Goal: Information Seeking & Learning: Learn about a topic

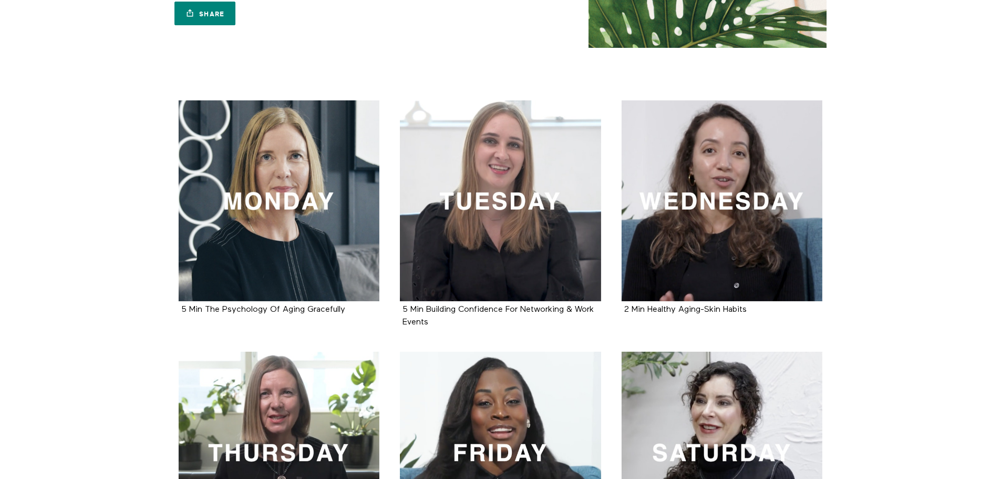
scroll to position [146, 0]
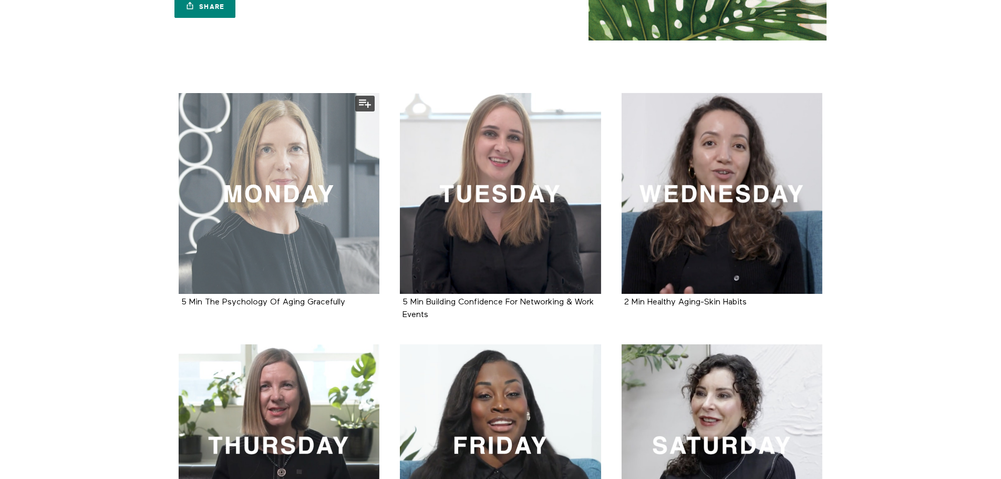
click at [257, 232] on div at bounding box center [279, 193] width 201 height 201
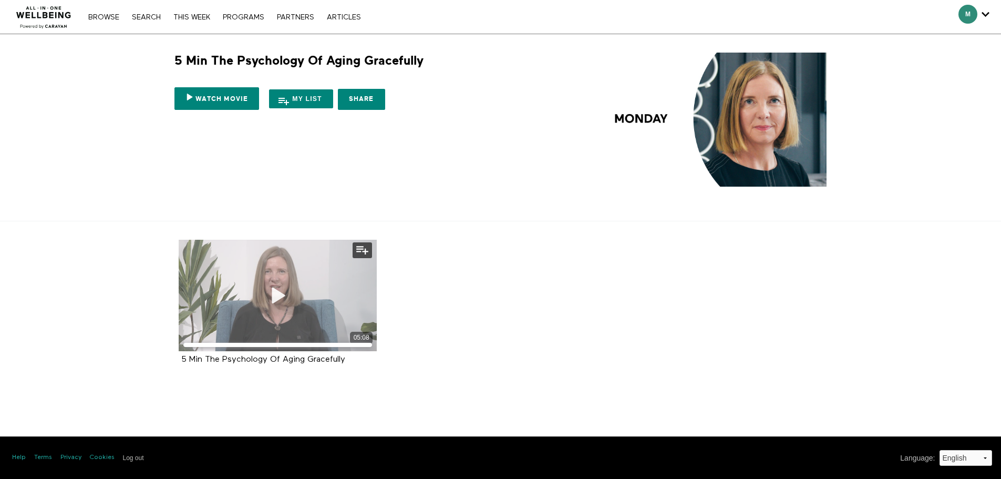
click at [281, 293] on icon at bounding box center [278, 295] width 32 height 18
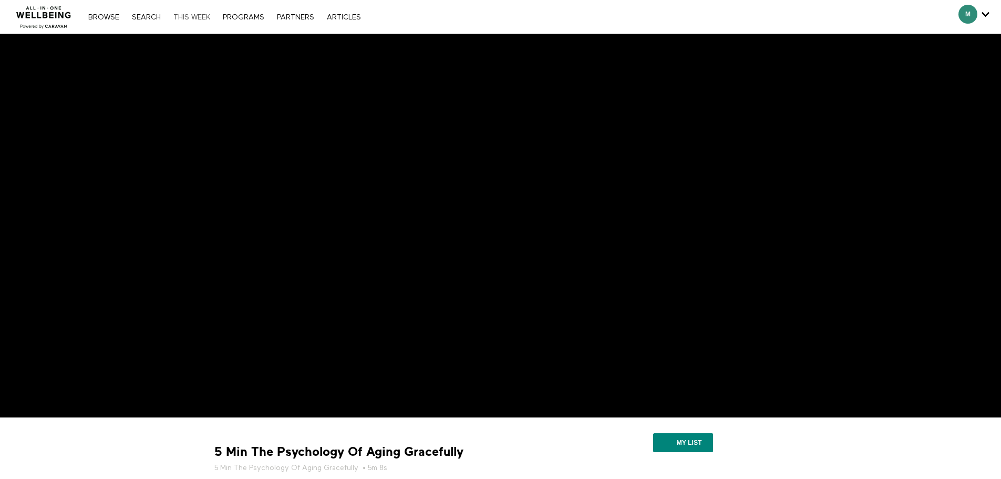
click at [193, 15] on link "THIS WEEK" at bounding box center [191, 17] width 47 height 7
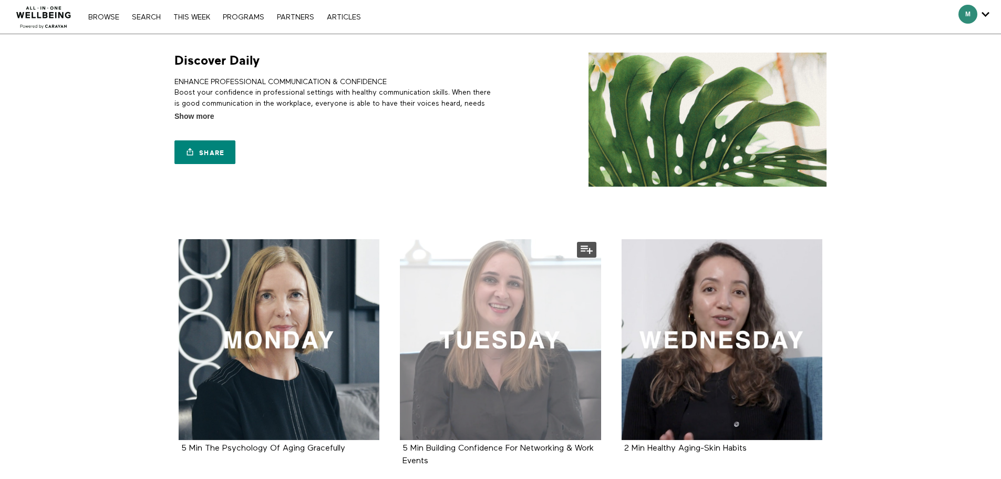
click at [476, 287] on div at bounding box center [500, 339] width 201 height 201
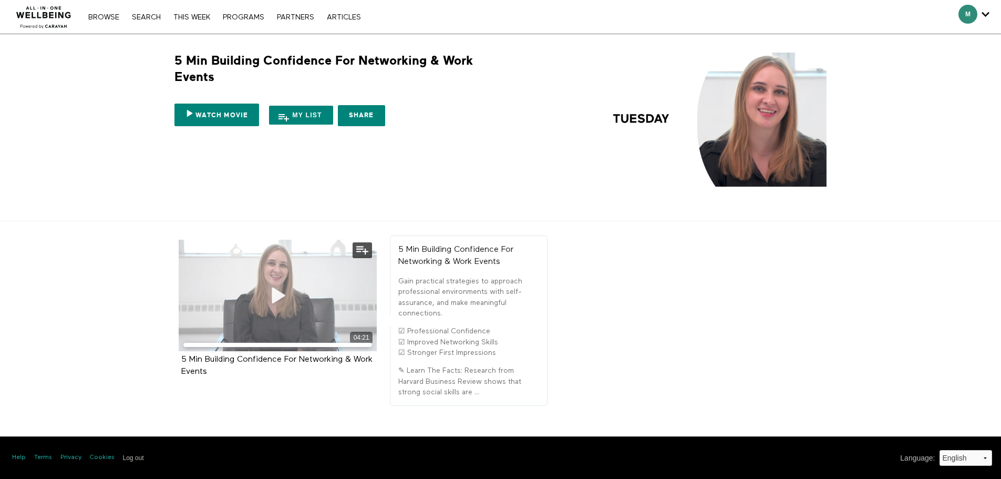
click at [292, 325] on div "04:21" at bounding box center [278, 295] width 199 height 111
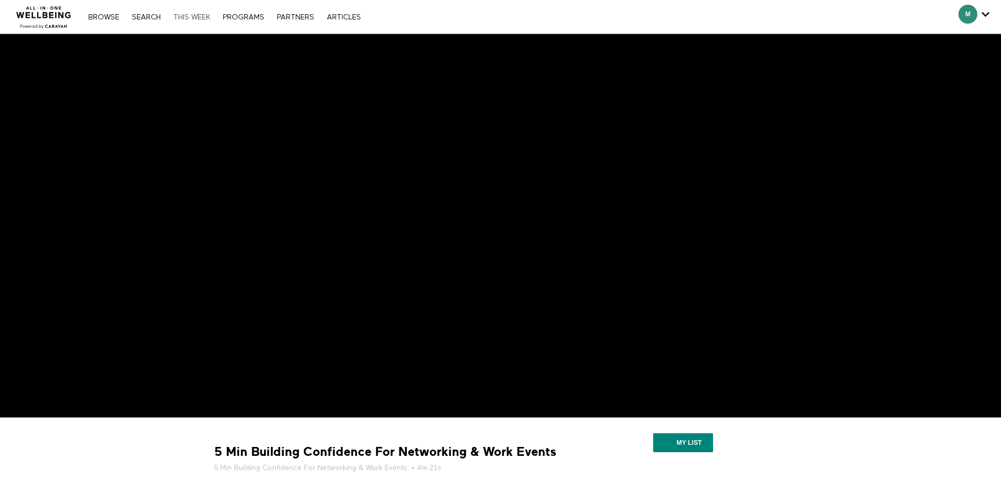
click at [193, 19] on link "THIS WEEK" at bounding box center [191, 17] width 47 height 7
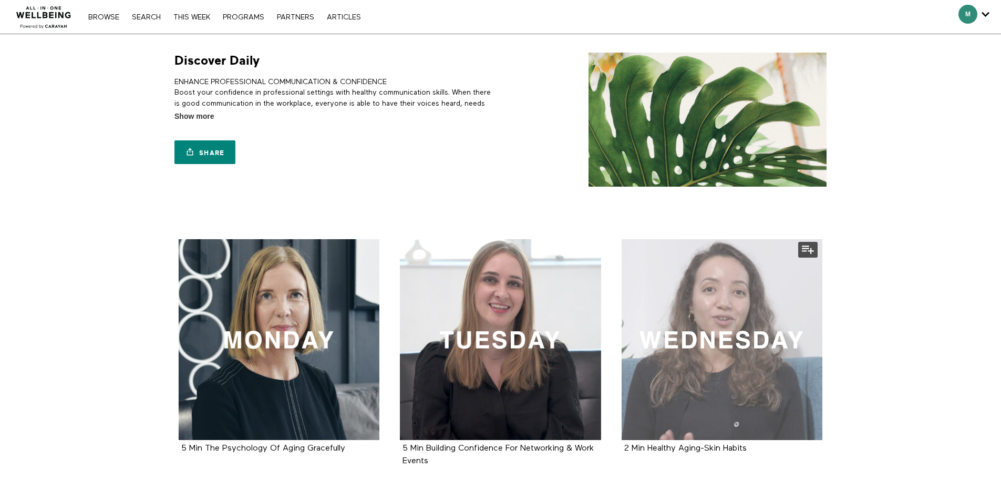
click at [748, 342] on div at bounding box center [722, 339] width 201 height 201
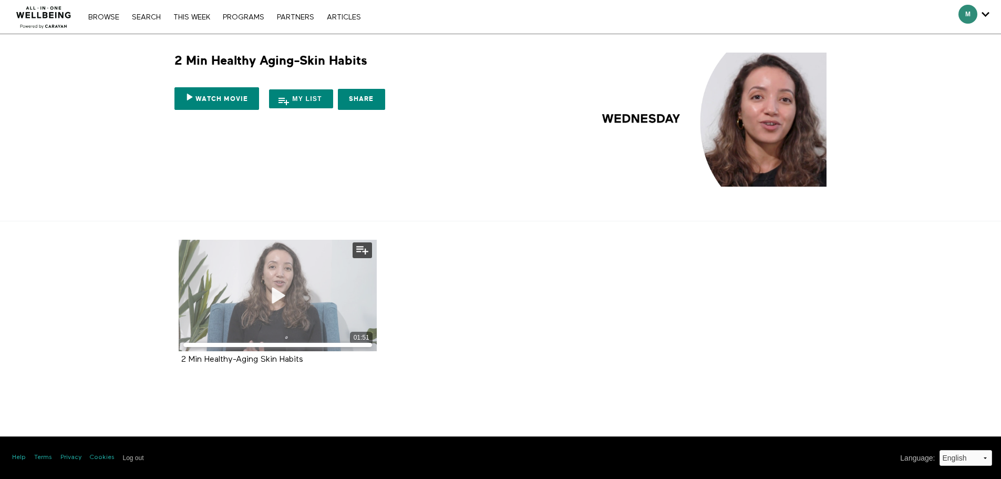
click at [312, 279] on div "01:51" at bounding box center [278, 295] width 199 height 111
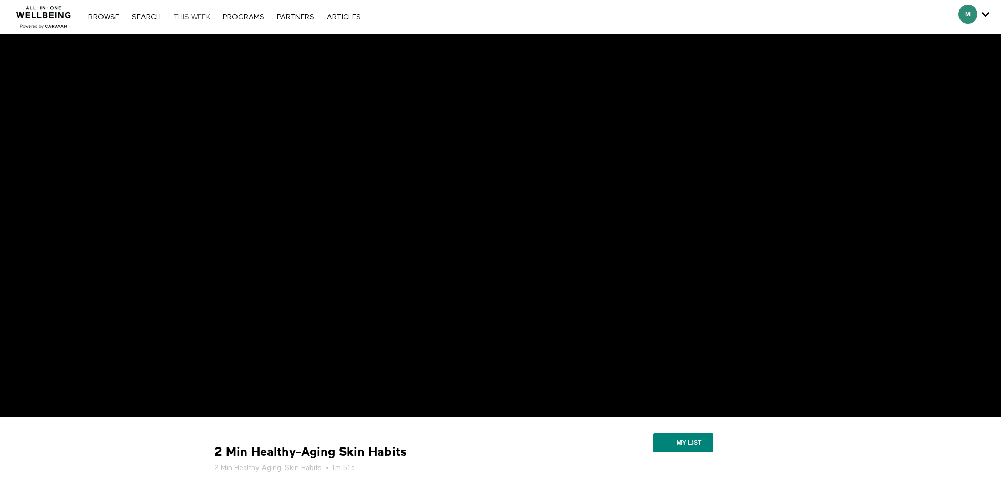
click at [194, 14] on link "THIS WEEK" at bounding box center [191, 17] width 47 height 7
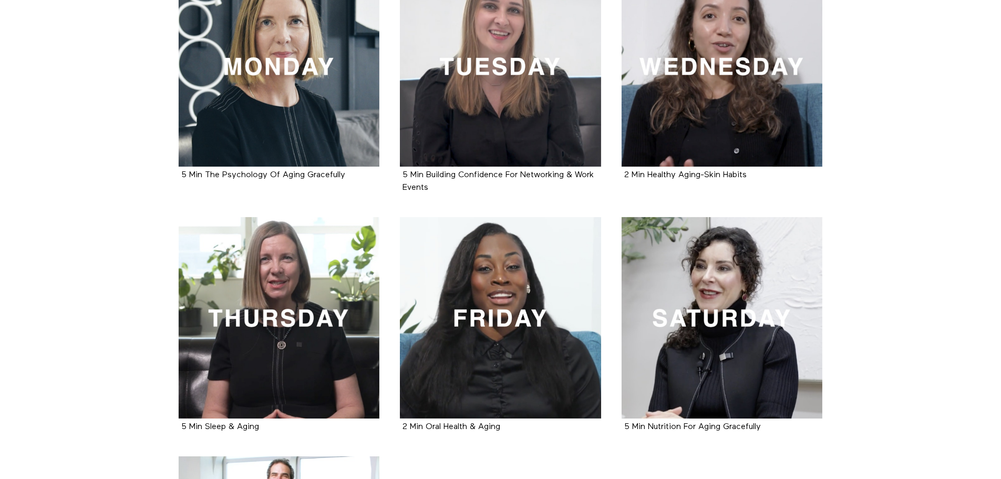
scroll to position [297, 0]
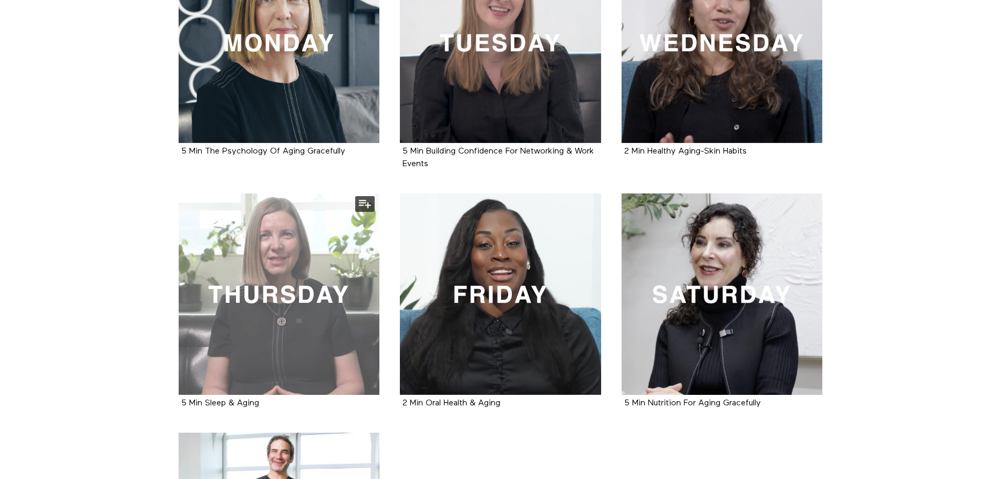
click at [317, 291] on div at bounding box center [279, 293] width 201 height 201
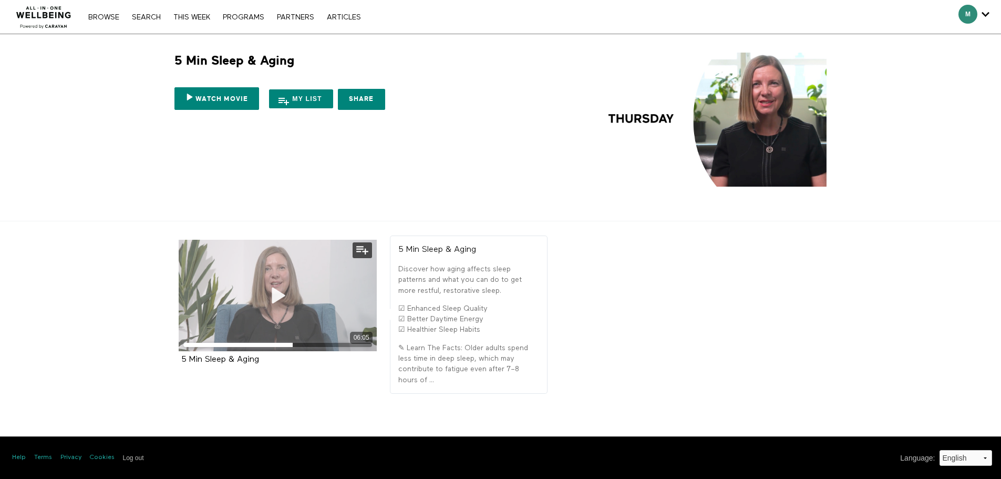
click at [272, 290] on icon at bounding box center [278, 295] width 32 height 18
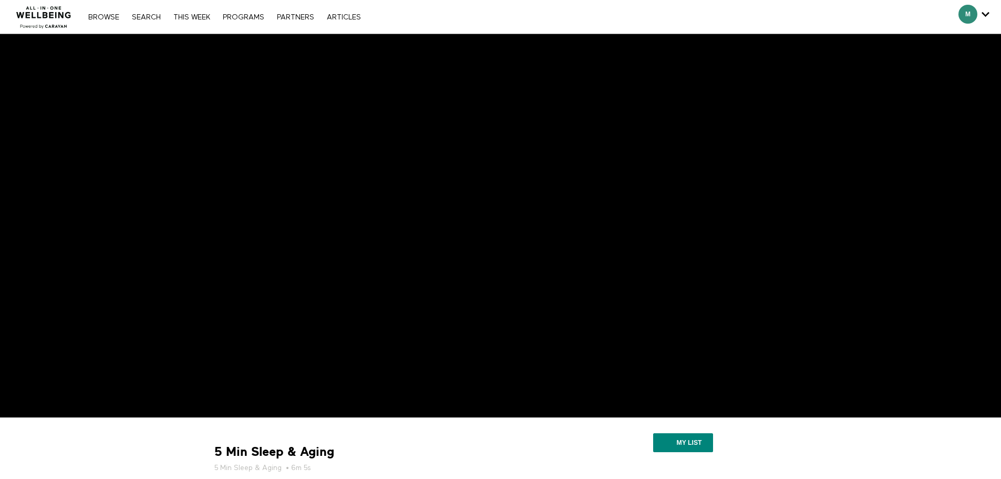
click at [195, 12] on nav "Browse Search THIS WEEK PROGRAMS PARTNERS ARTICLES Account settings Manage Subs…" at bounding box center [224, 17] width 283 height 11
click at [191, 18] on link "THIS WEEK" at bounding box center [191, 17] width 47 height 7
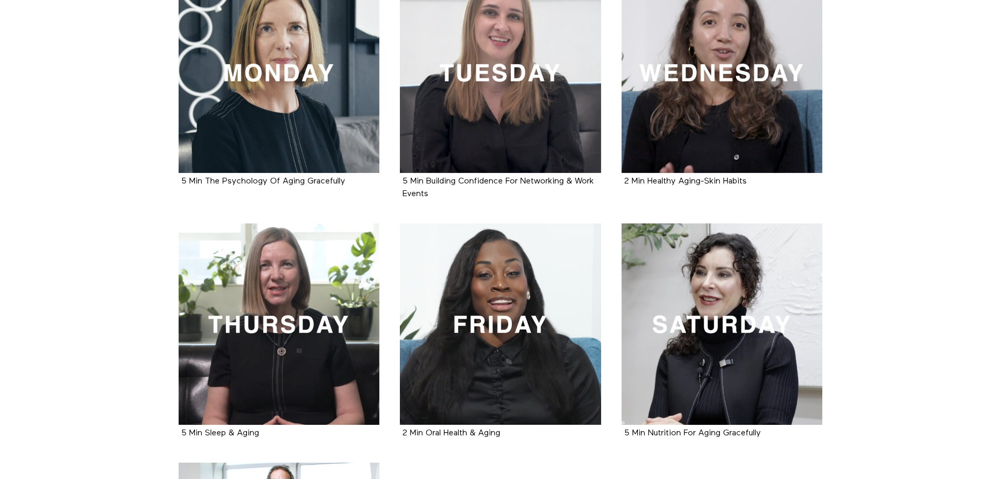
scroll to position [284, 0]
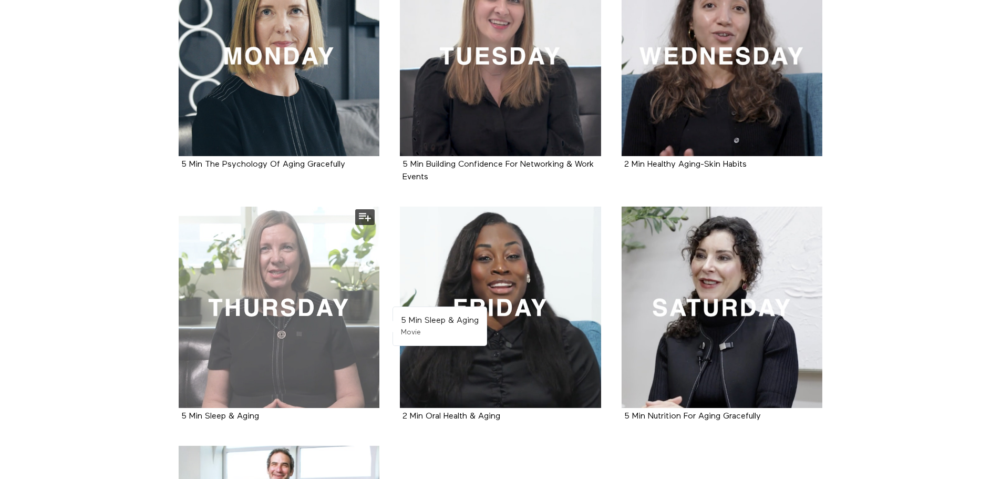
click at [302, 295] on div at bounding box center [279, 307] width 201 height 201
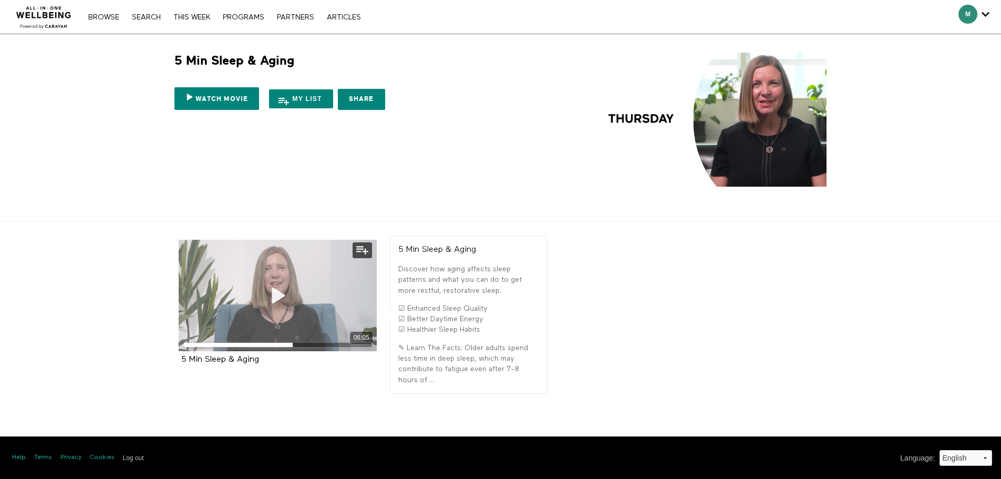
click at [275, 294] on icon at bounding box center [278, 295] width 32 height 18
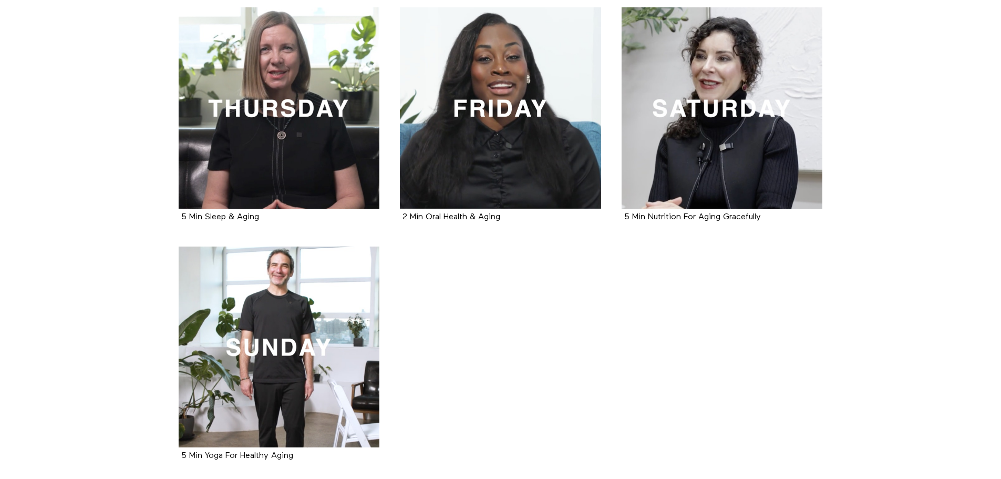
scroll to position [474, 0]
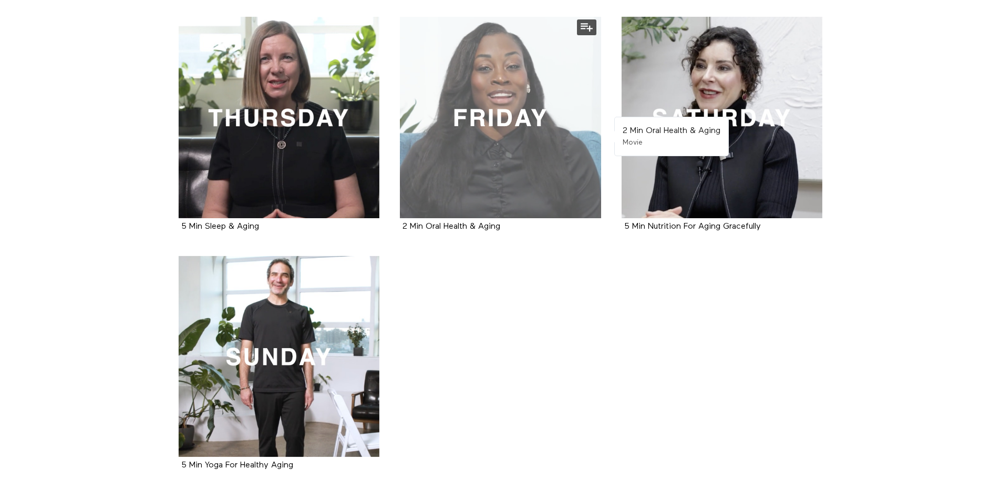
click at [505, 182] on div at bounding box center [500, 117] width 201 height 201
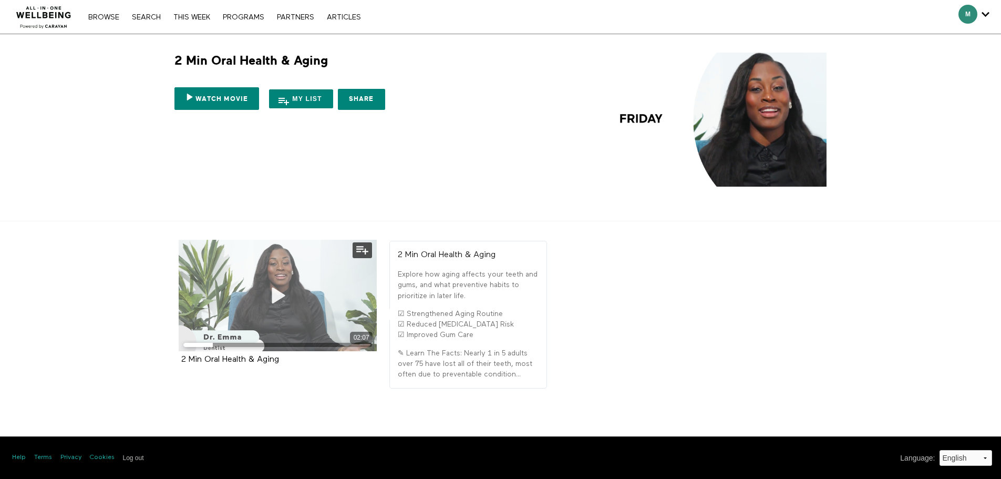
click at [238, 313] on div "02:07" at bounding box center [278, 295] width 199 height 111
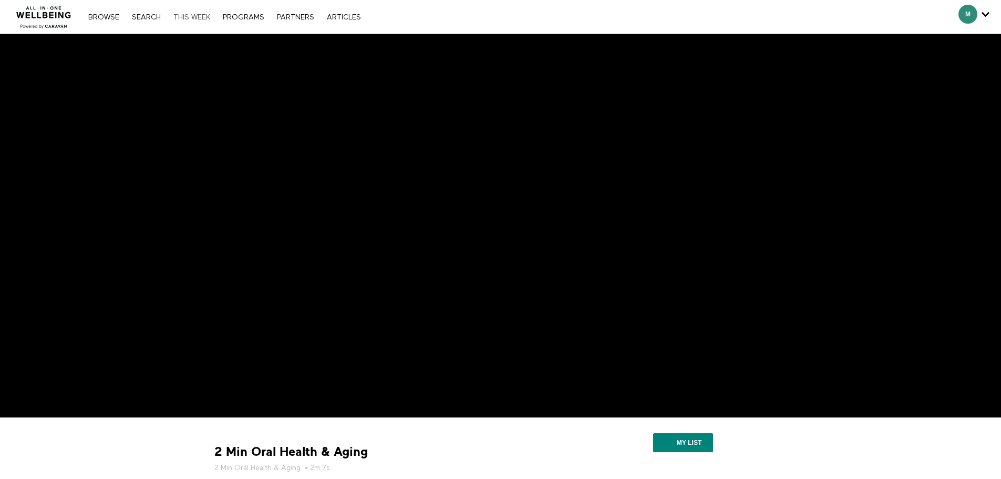
click at [194, 14] on link "THIS WEEK" at bounding box center [191, 17] width 47 height 7
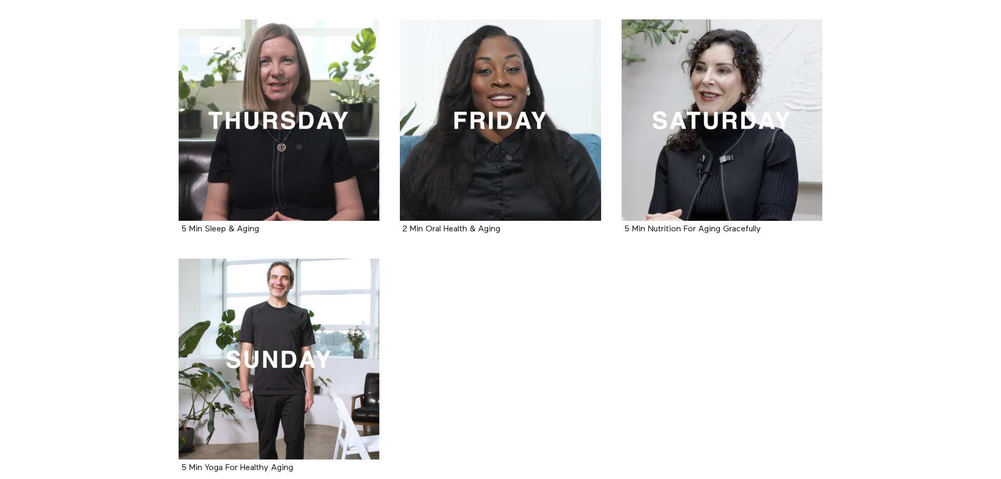
scroll to position [462, 0]
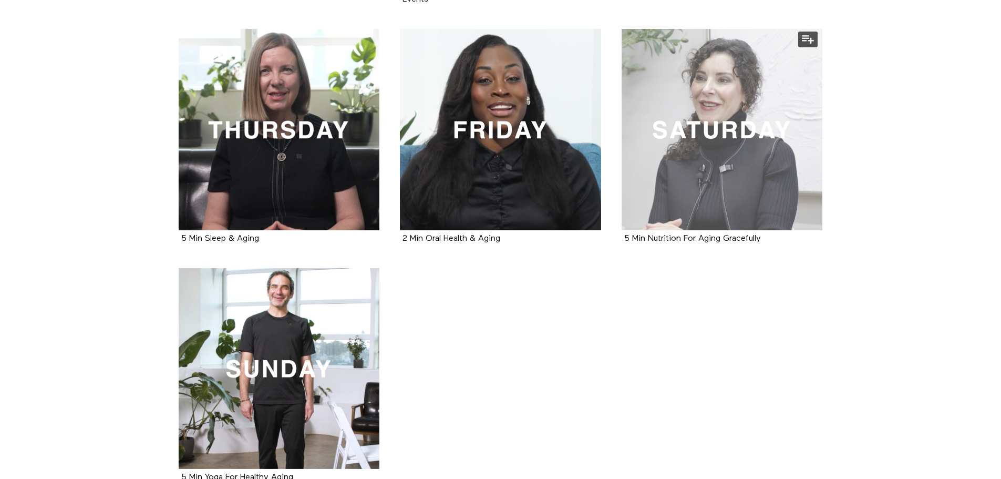
click at [722, 145] on div at bounding box center [722, 129] width 201 height 201
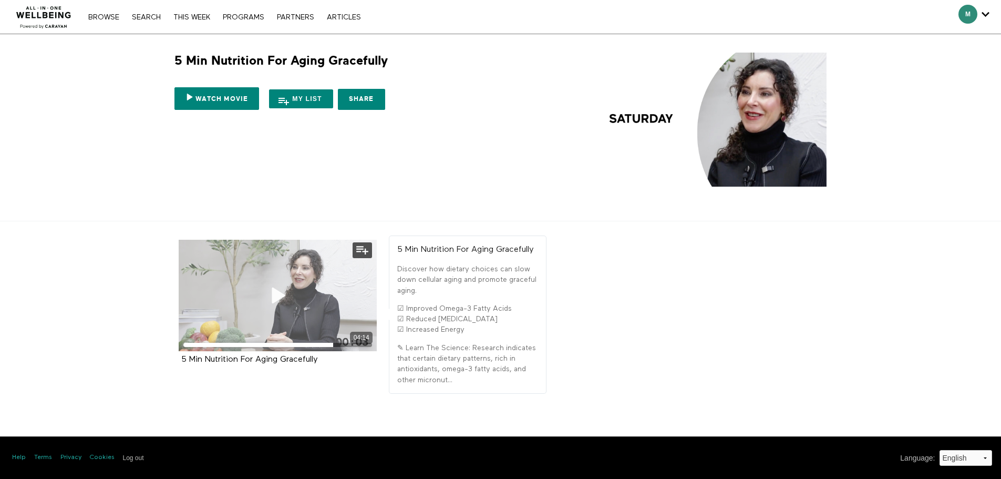
click at [271, 295] on icon at bounding box center [278, 295] width 32 height 18
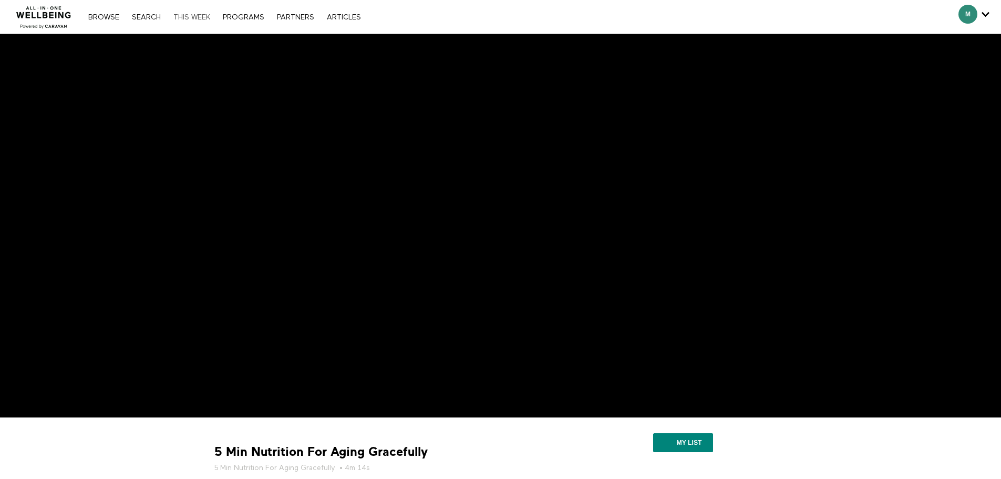
click at [193, 18] on link "THIS WEEK" at bounding box center [191, 17] width 47 height 7
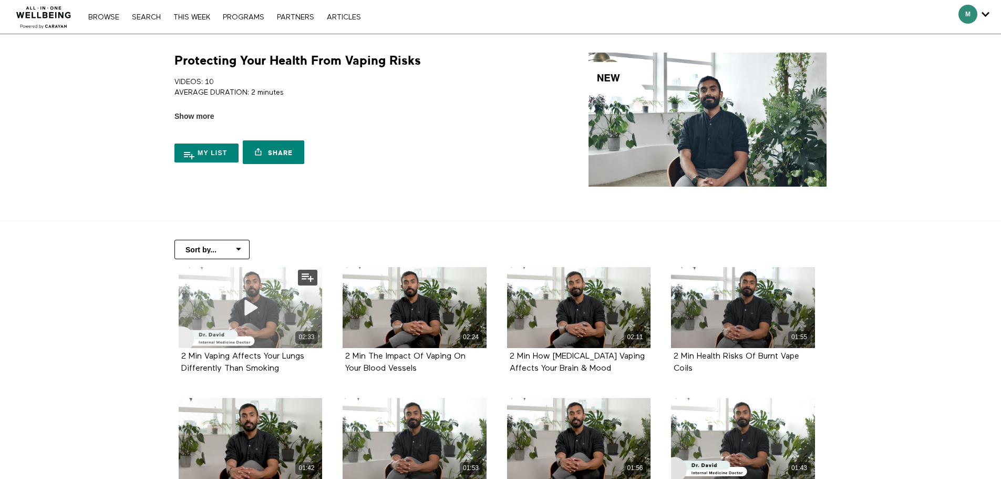
click at [278, 293] on div "02:33" at bounding box center [251, 307] width 144 height 81
